Goal: Task Accomplishment & Management: Manage account settings

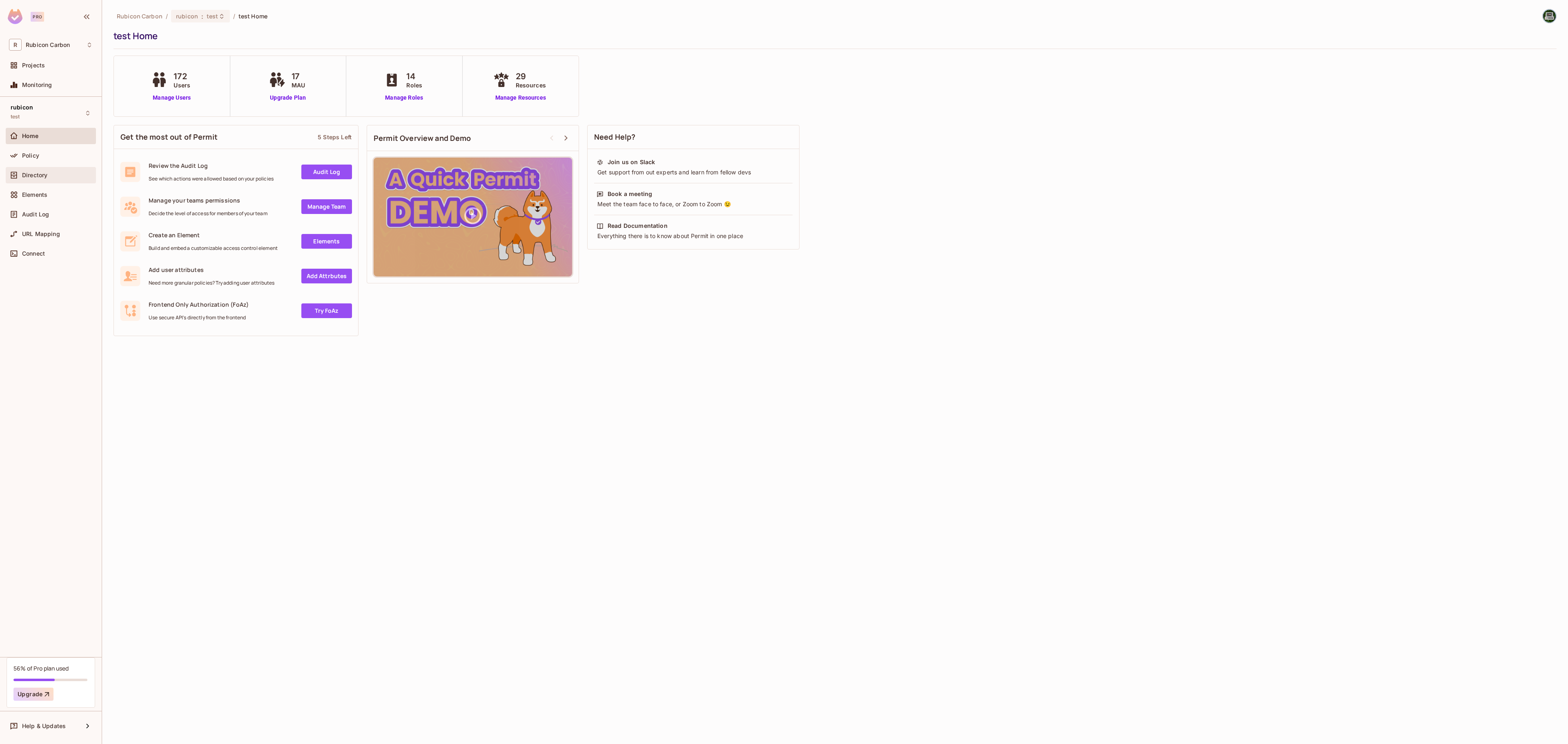
click at [41, 169] on div "Directory" at bounding box center [50, 175] width 91 height 16
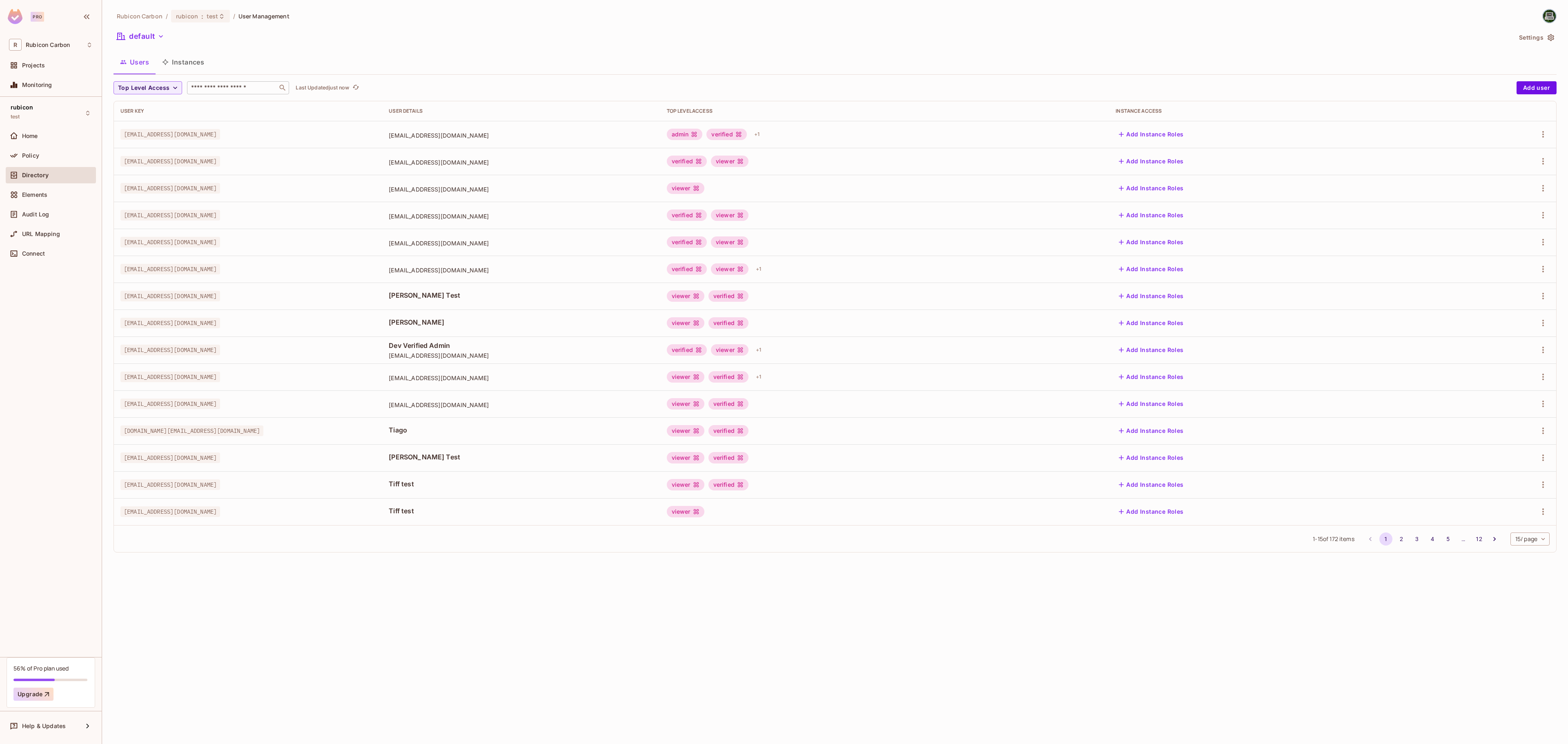
click at [227, 85] on input "text" at bounding box center [233, 88] width 86 height 8
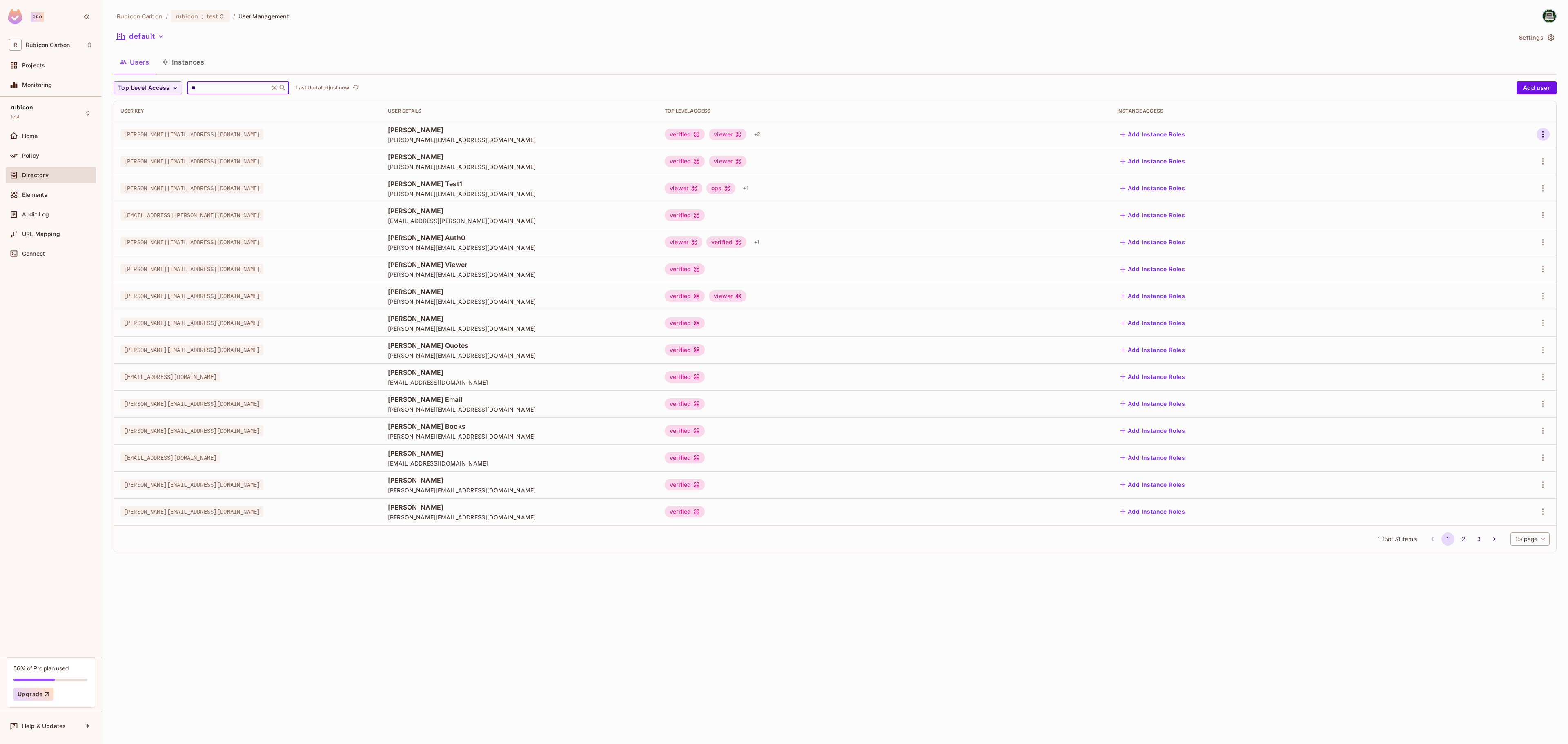
type input "**"
click at [1540, 133] on icon "button" at bounding box center [1543, 134] width 9 height 9
click at [1516, 147] on li "Edit" at bounding box center [1506, 153] width 72 height 18
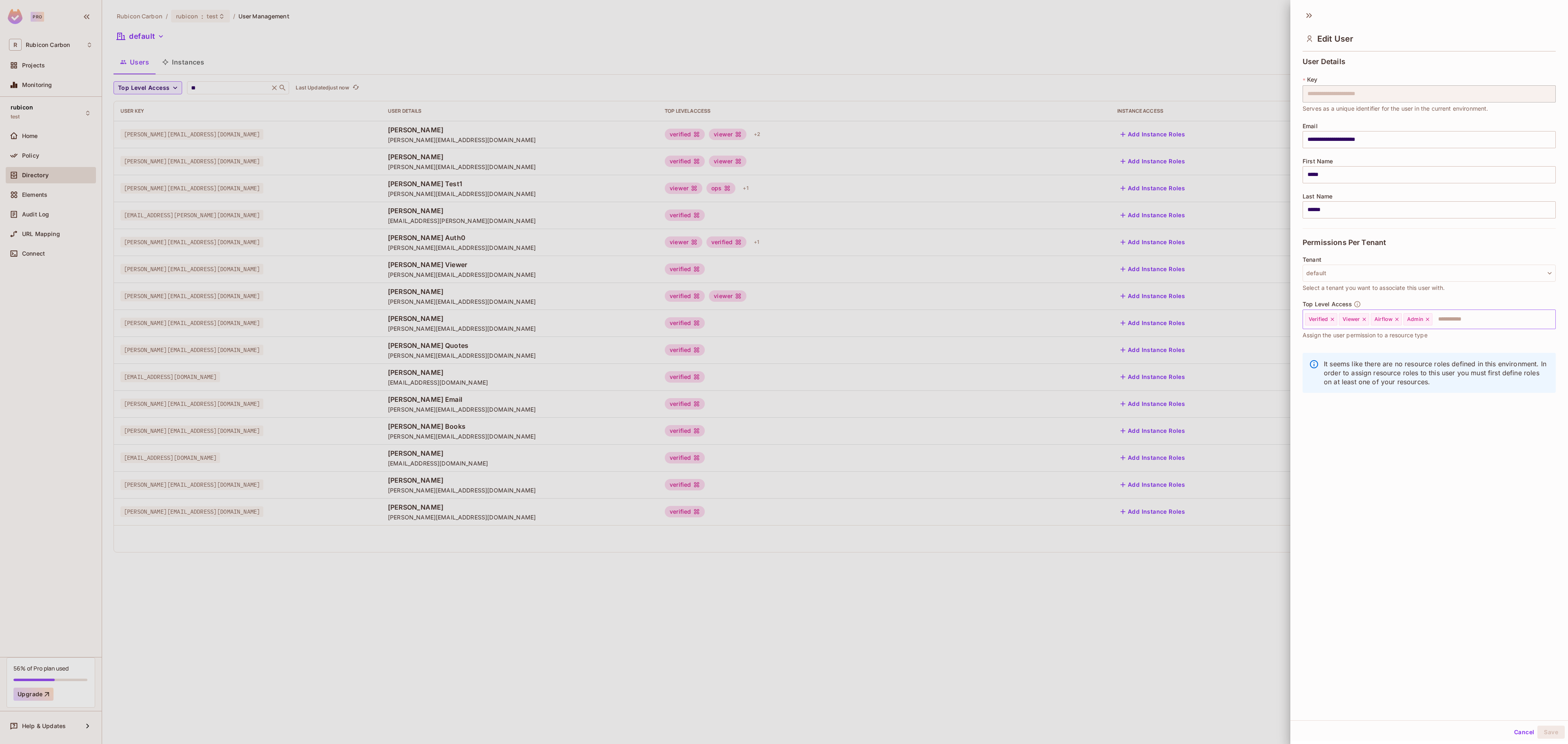
click at [1423, 321] on span "Admin" at bounding box center [1415, 318] width 16 height 7
click at [1430, 319] on icon at bounding box center [1428, 319] width 6 height 6
click at [1430, 319] on input "text" at bounding box center [1471, 318] width 137 height 16
click at [1364, 456] on li "Trader" at bounding box center [1417, 458] width 229 height 15
click at [1537, 734] on button "Save" at bounding box center [1550, 732] width 27 height 13
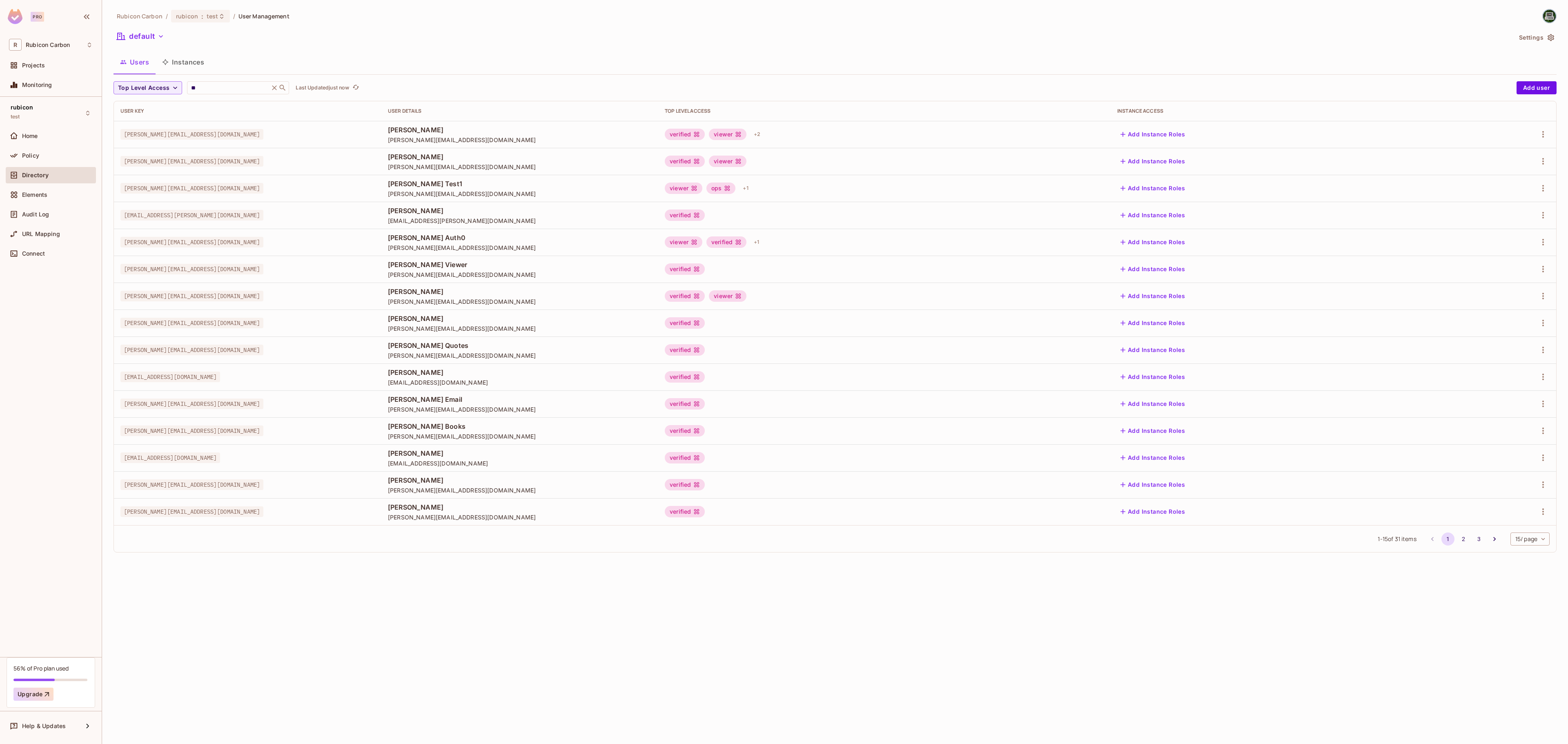
click at [1536, 128] on button "button" at bounding box center [1543, 134] width 13 height 13
